Goal: Information Seeking & Learning: Check status

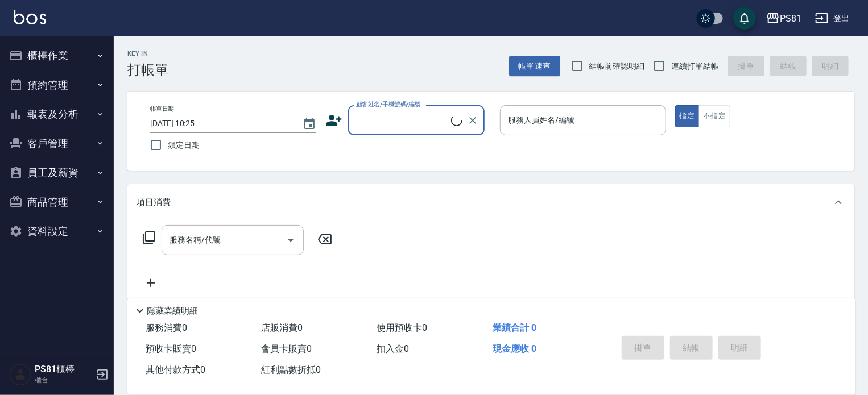
click at [51, 53] on button "櫃檯作業" at bounding box center [57, 56] width 105 height 30
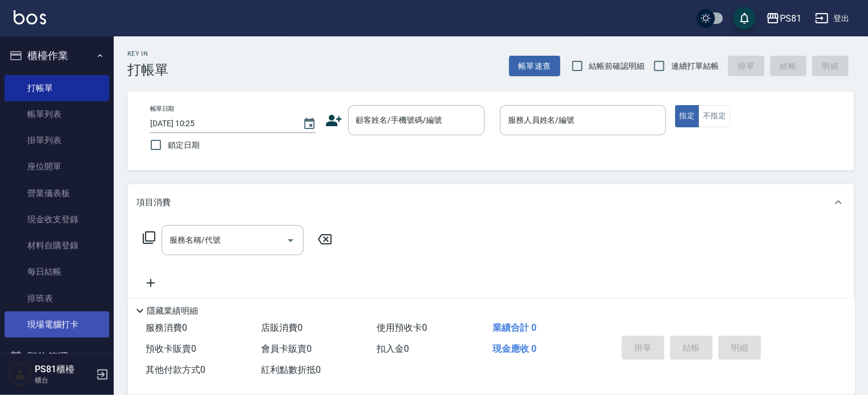
click at [63, 336] on link "現場電腦打卡" at bounding box center [57, 325] width 105 height 26
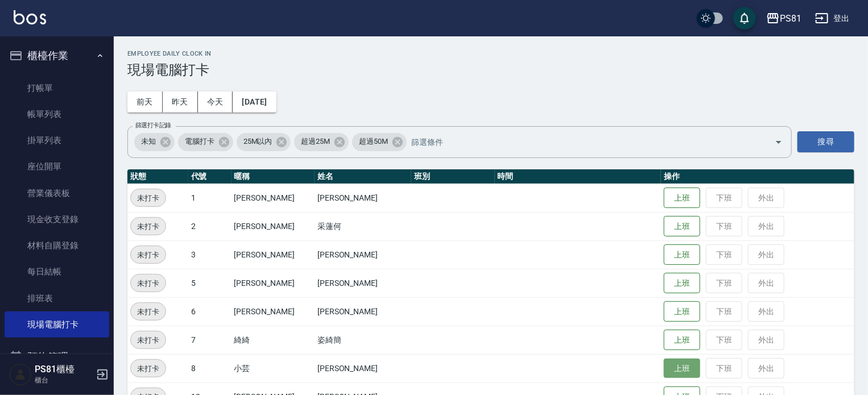
click at [664, 371] on button "上班" at bounding box center [682, 369] width 36 height 20
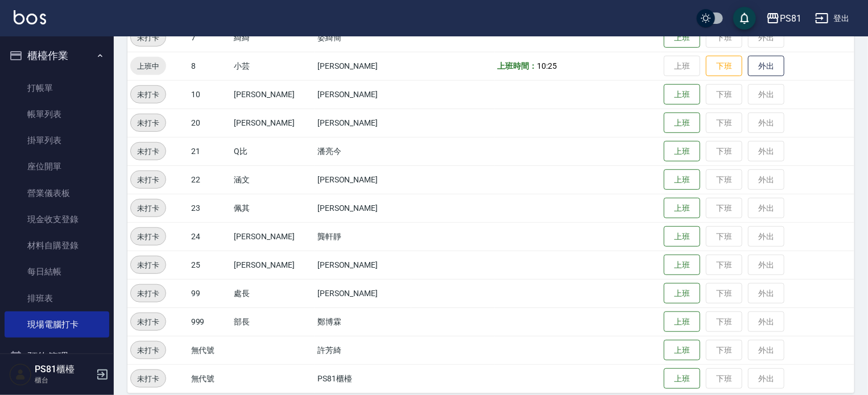
scroll to position [314, 0]
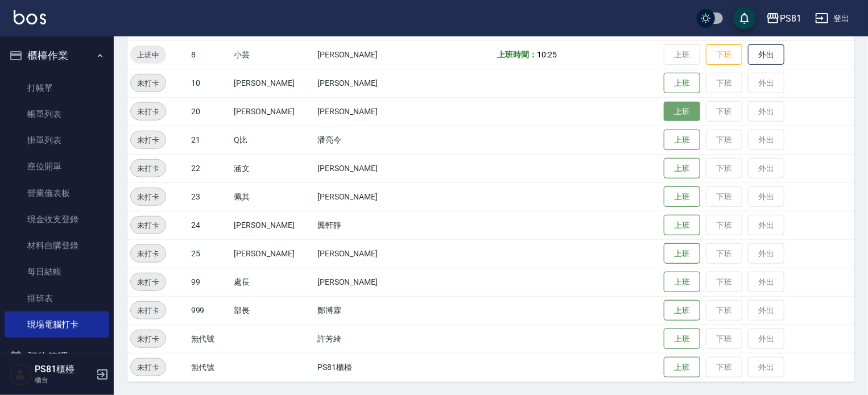
click at [676, 116] on button "上班" at bounding box center [682, 112] width 36 height 20
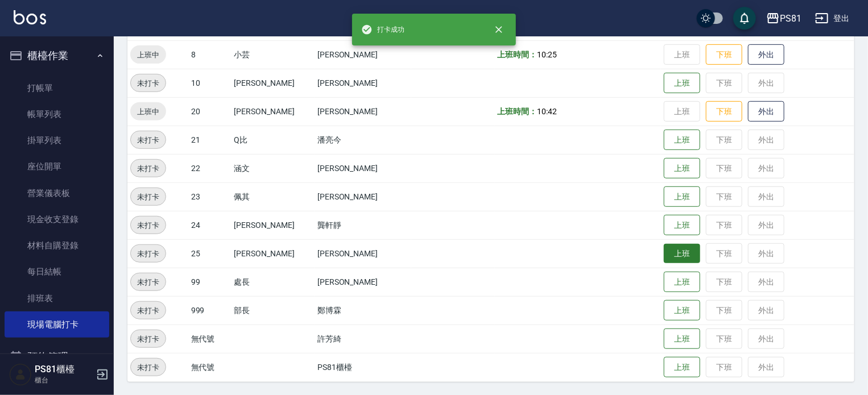
click at [677, 246] on button "上班" at bounding box center [682, 254] width 36 height 20
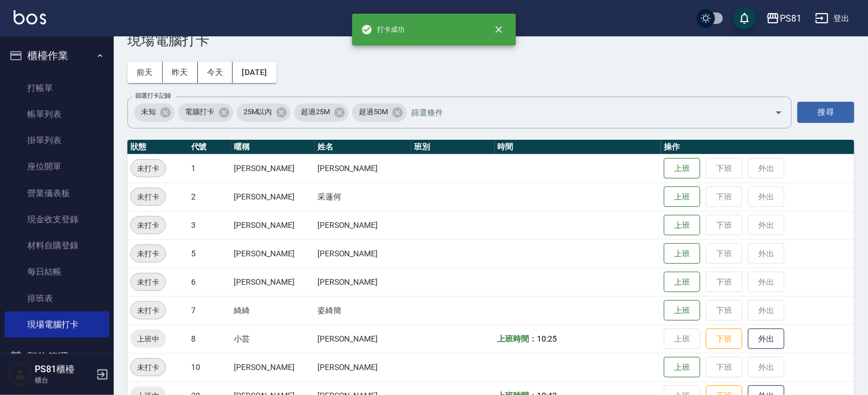
scroll to position [0, 0]
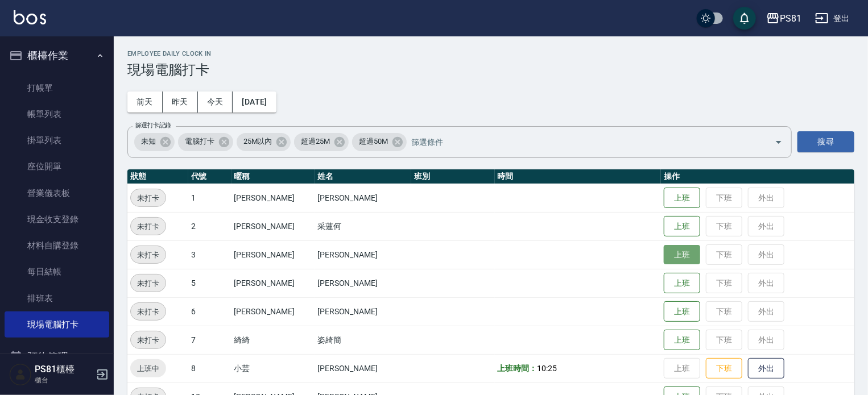
click at [678, 253] on button "上班" at bounding box center [682, 255] width 36 height 20
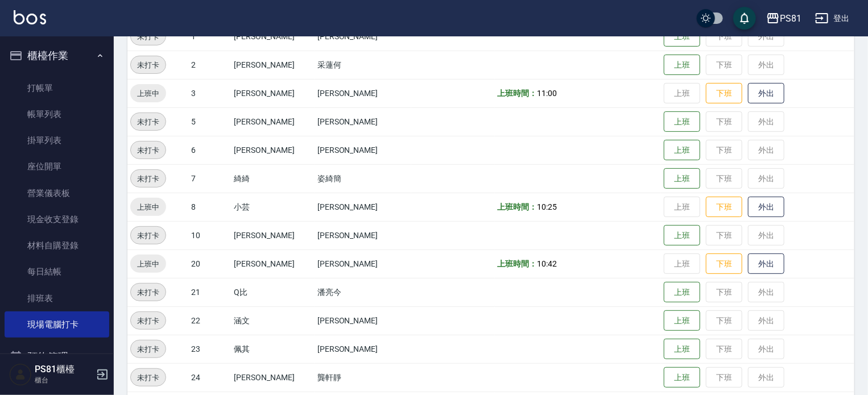
scroll to position [227, 0]
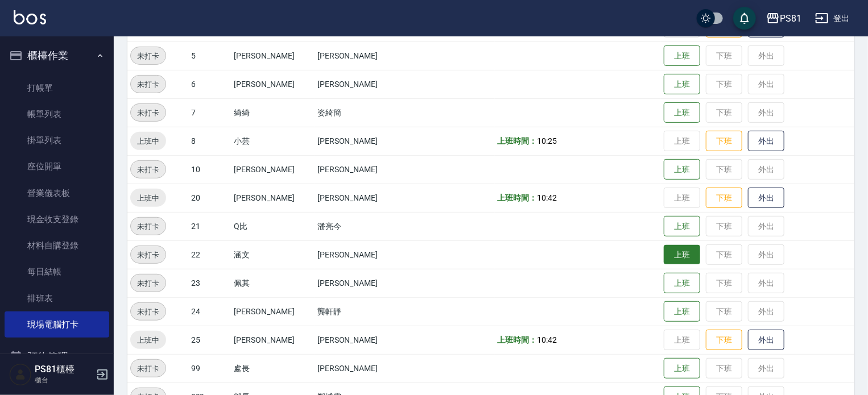
click at [671, 256] on button "上班" at bounding box center [682, 255] width 36 height 20
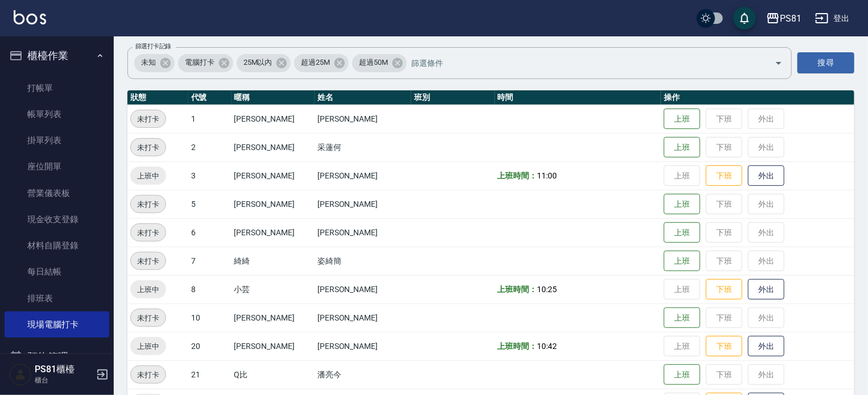
scroll to position [0, 0]
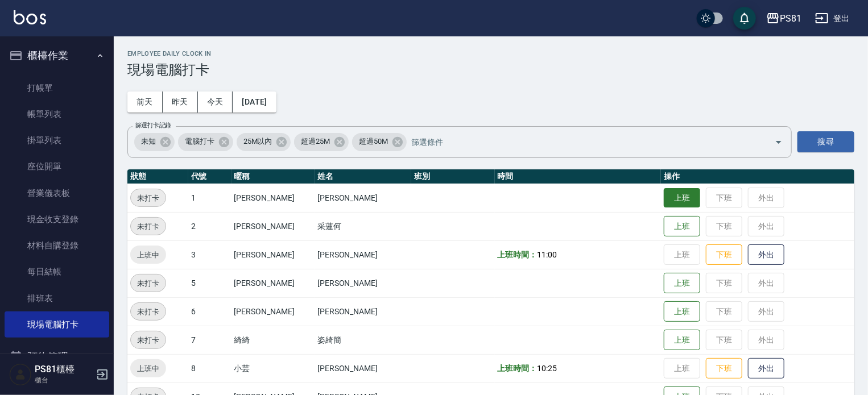
click at [664, 191] on button "上班" at bounding box center [682, 198] width 36 height 20
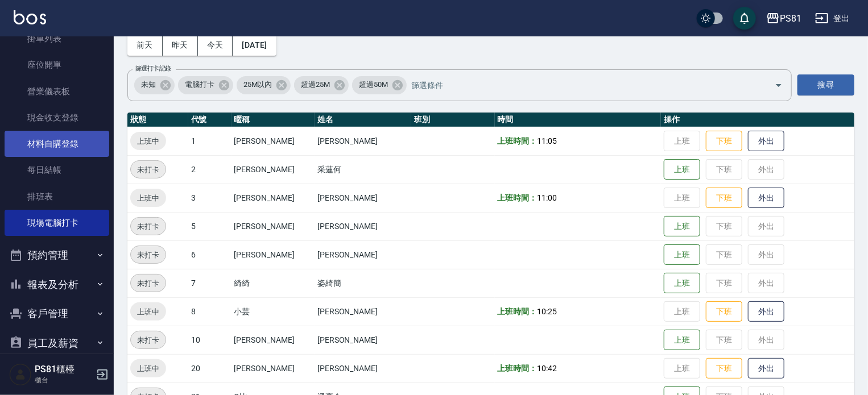
scroll to position [177, 0]
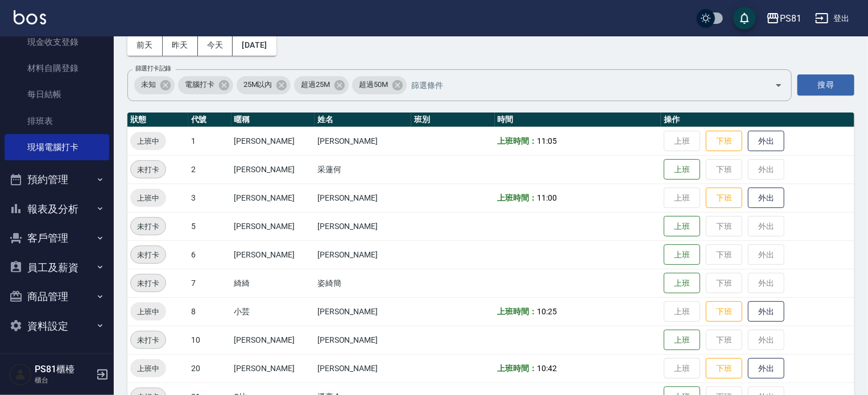
click at [74, 198] on button "報表及分析" at bounding box center [57, 209] width 105 height 30
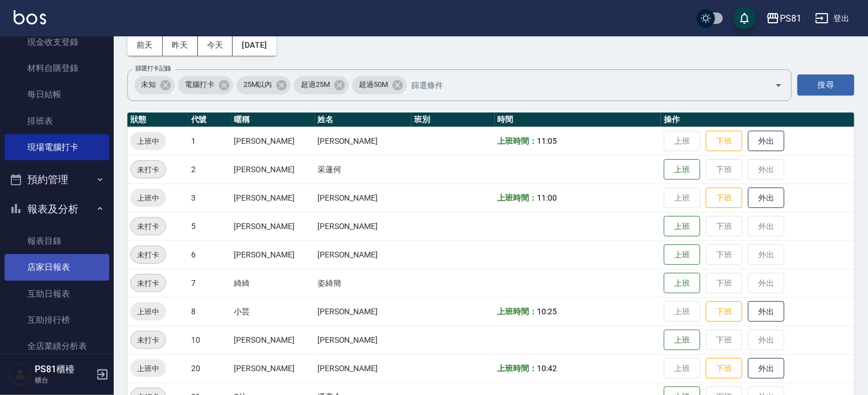
click at [76, 262] on link "店家日報表" at bounding box center [57, 267] width 105 height 26
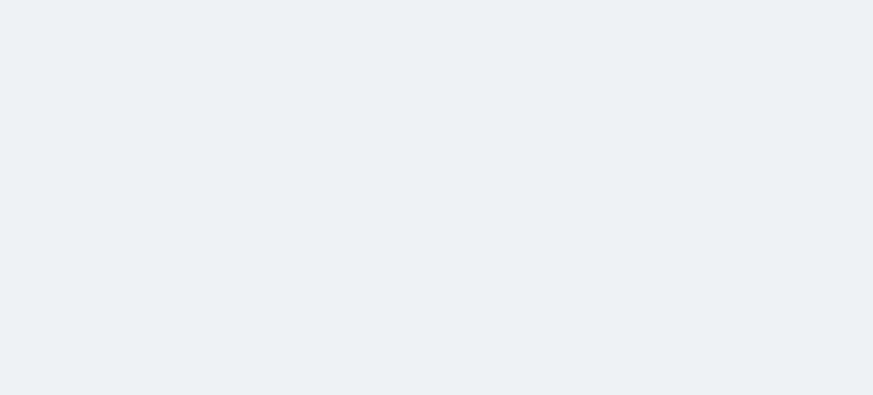
click at [68, 0] on html at bounding box center [436, 0] width 873 height 0
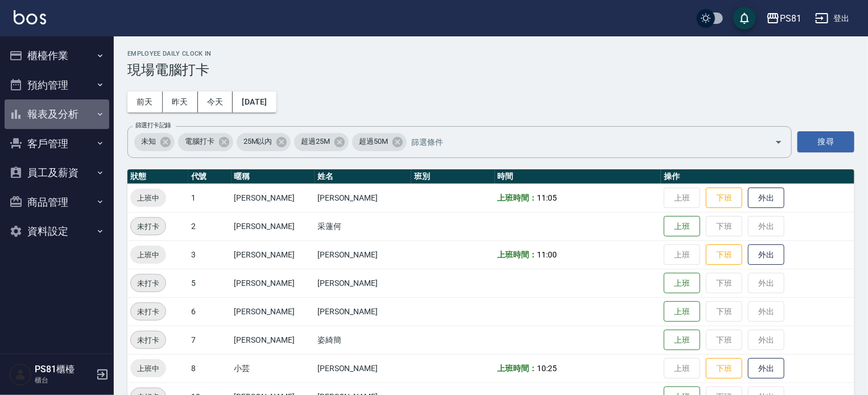
click at [67, 113] on button "報表及分析" at bounding box center [57, 115] width 105 height 30
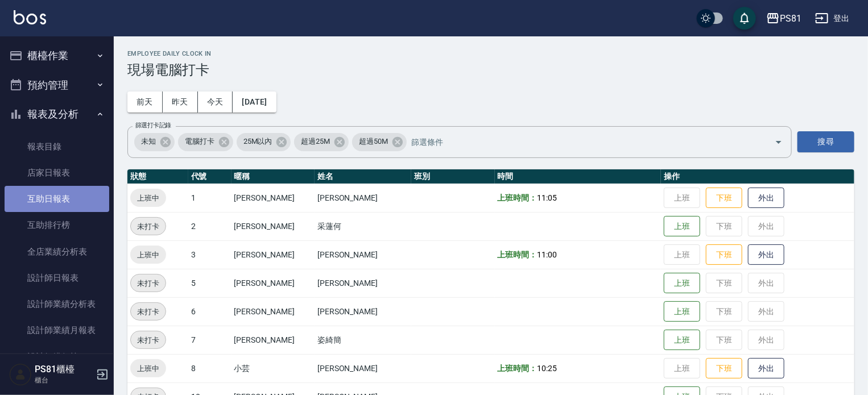
click at [75, 199] on link "互助日報表" at bounding box center [57, 199] width 105 height 26
